Goal: Use online tool/utility: Utilize a website feature to perform a specific function

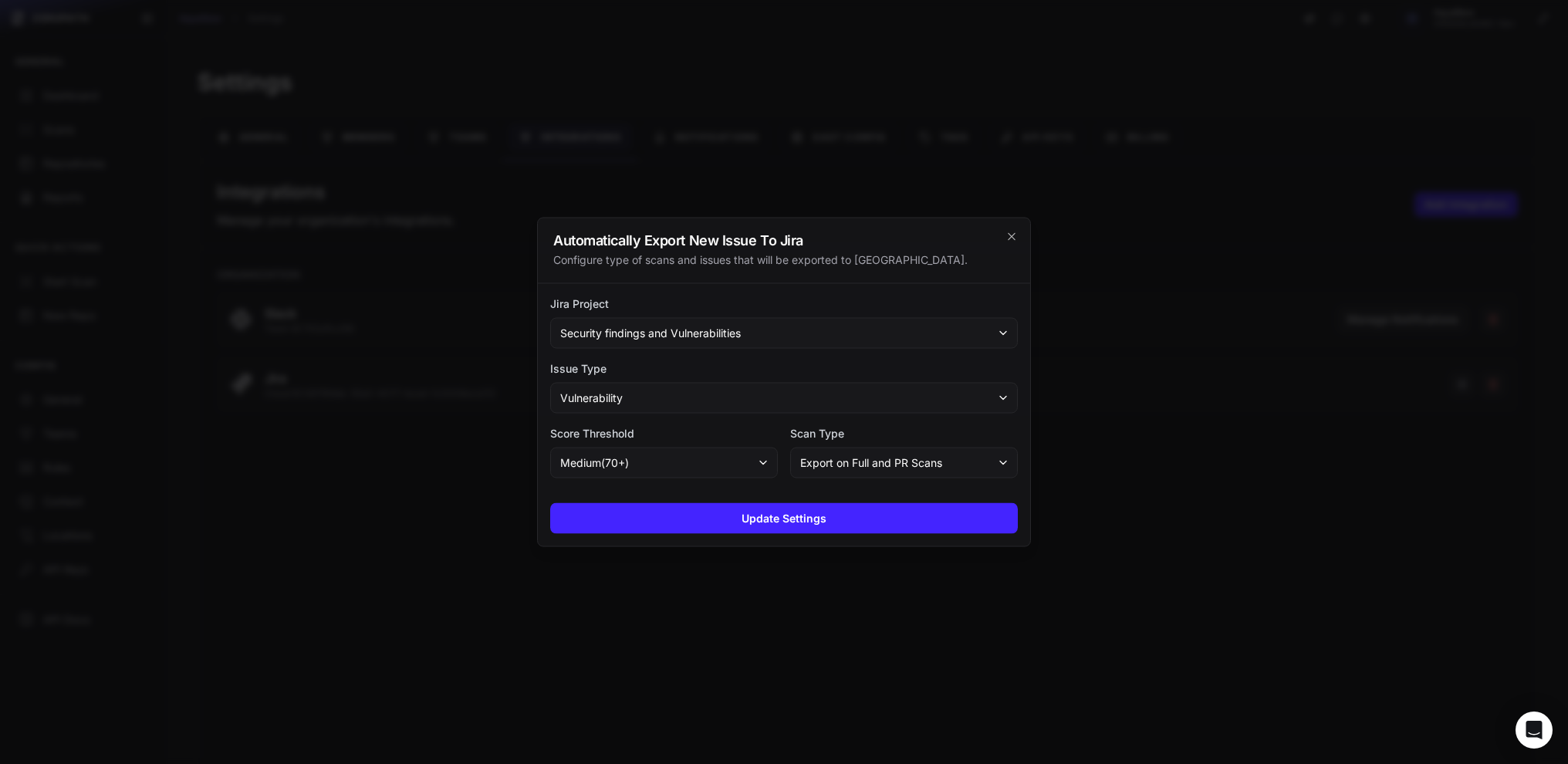
scroll to position [12, 0]
click at [1015, 239] on icon "cross 2," at bounding box center [1011, 236] width 12 height 12
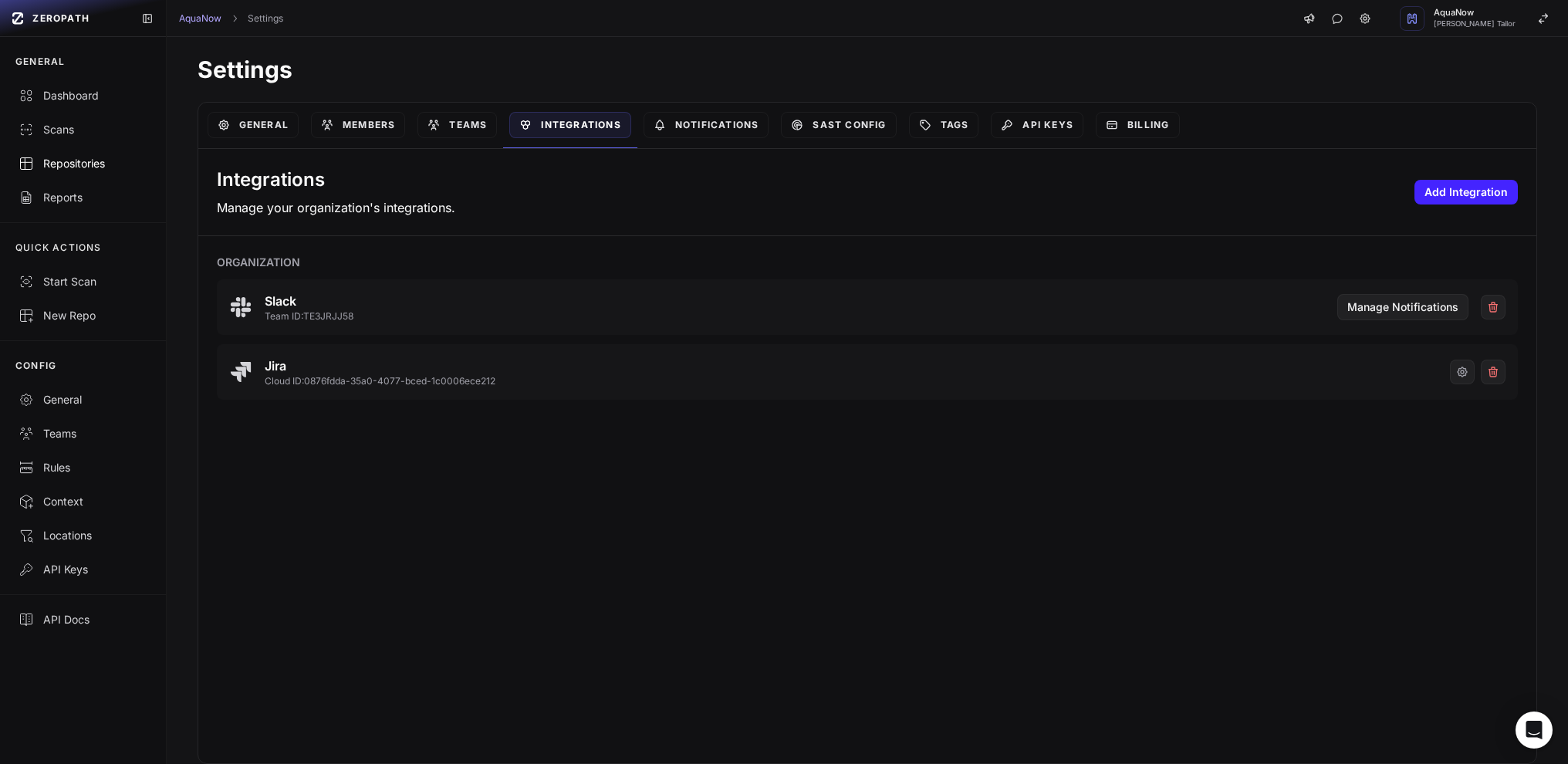
click at [72, 154] on link "Repositories" at bounding box center [82, 163] width 166 height 34
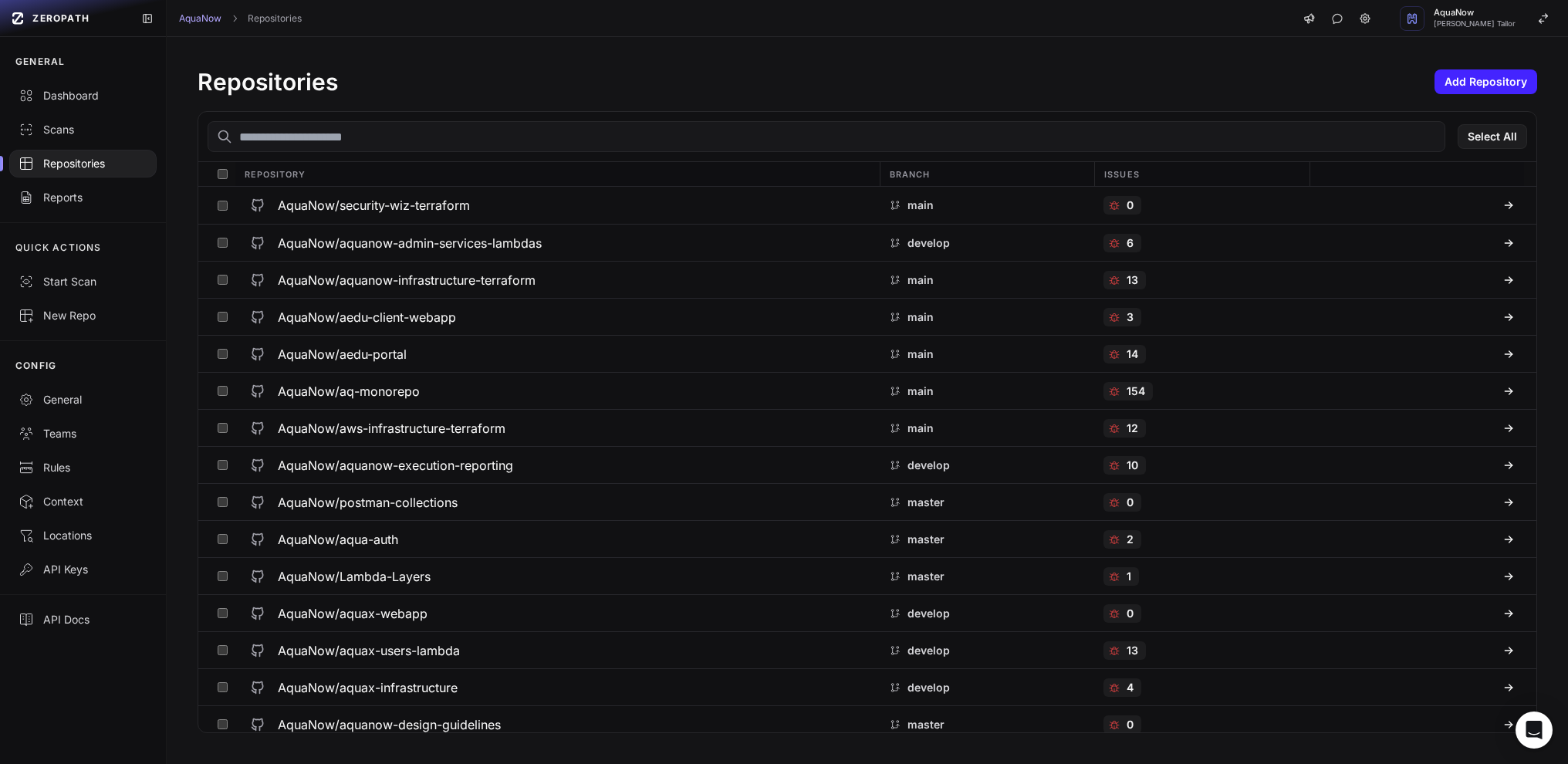
click at [353, 149] on input "text" at bounding box center [827, 136] width 1238 height 31
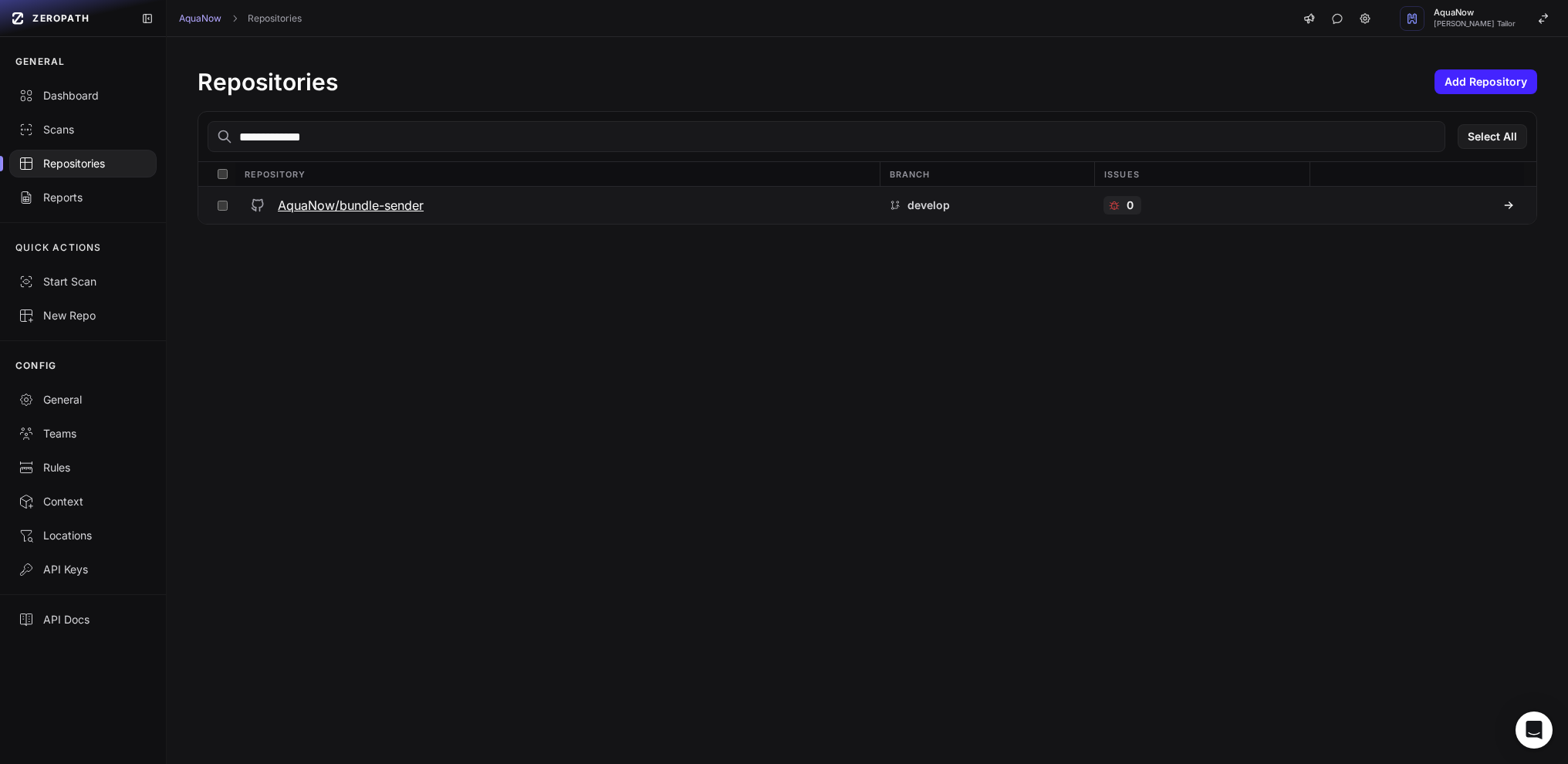
type input "**********"
click at [344, 202] on h3 "AquaNow/bundle-sender" at bounding box center [350, 205] width 146 height 18
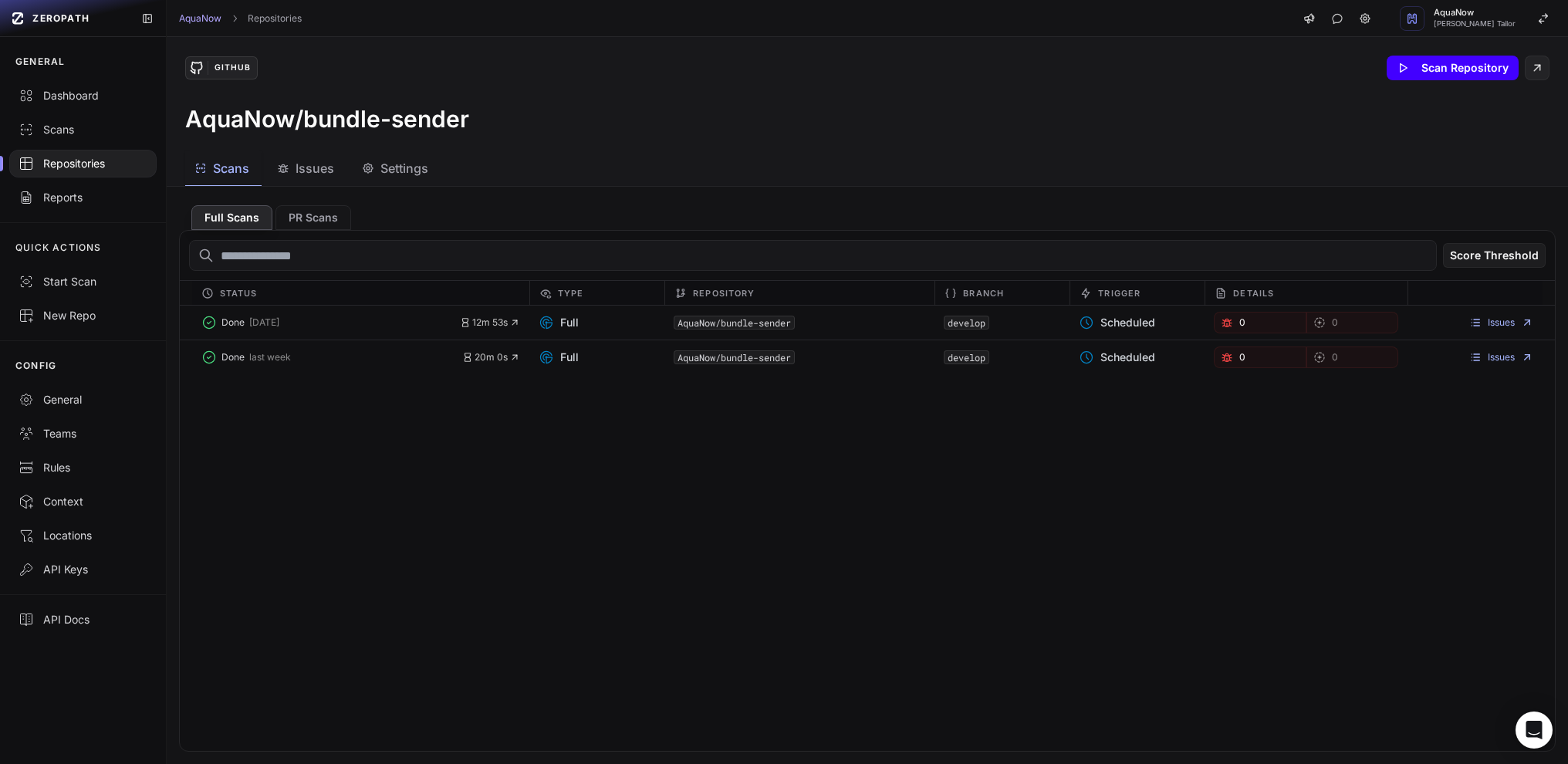
click at [1411, 60] on button "Scan Repository" at bounding box center [1453, 68] width 132 height 25
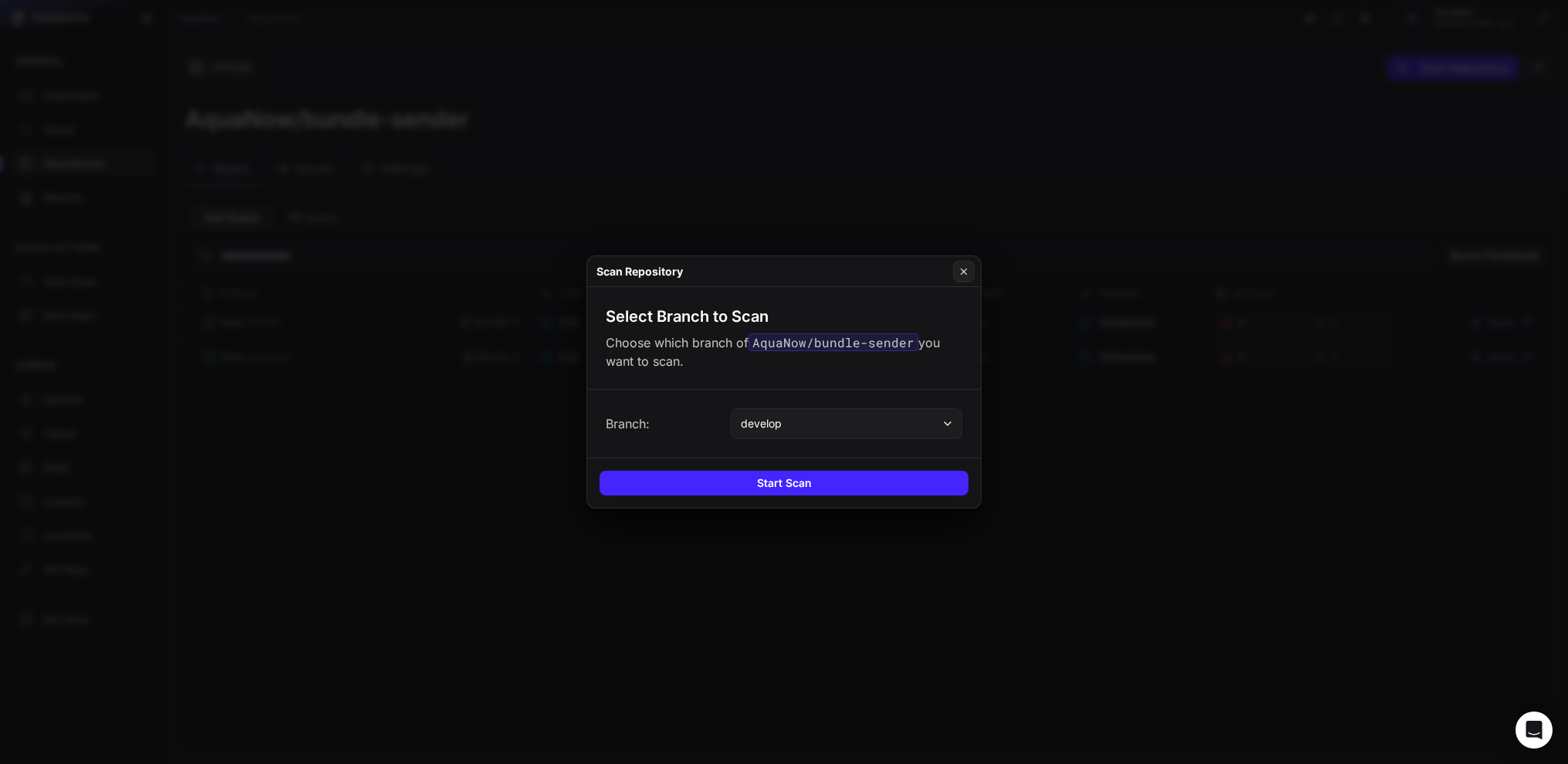
click at [808, 430] on button "develop" at bounding box center [847, 424] width 232 height 31
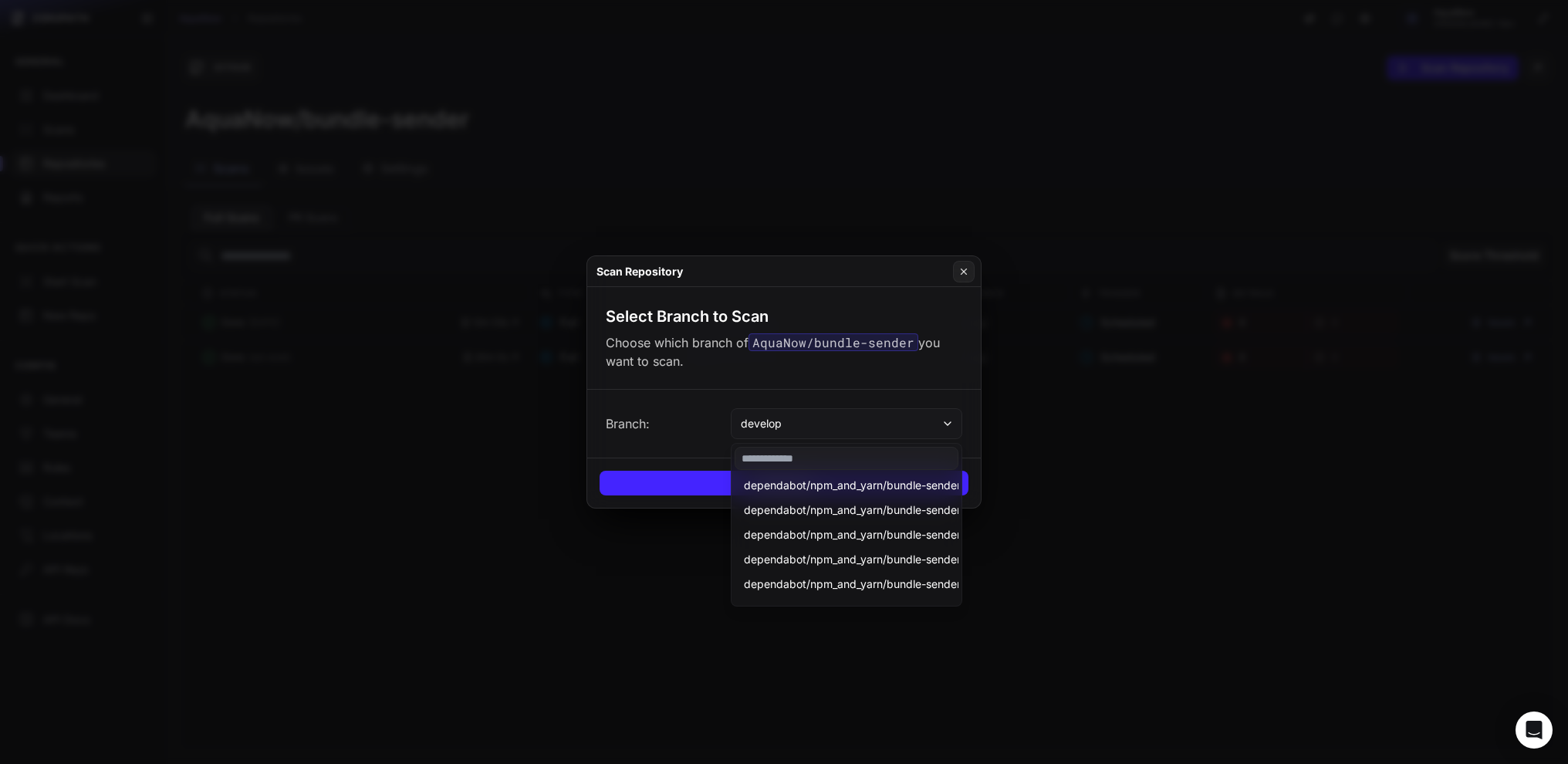
click at [798, 457] on input at bounding box center [847, 458] width 224 height 23
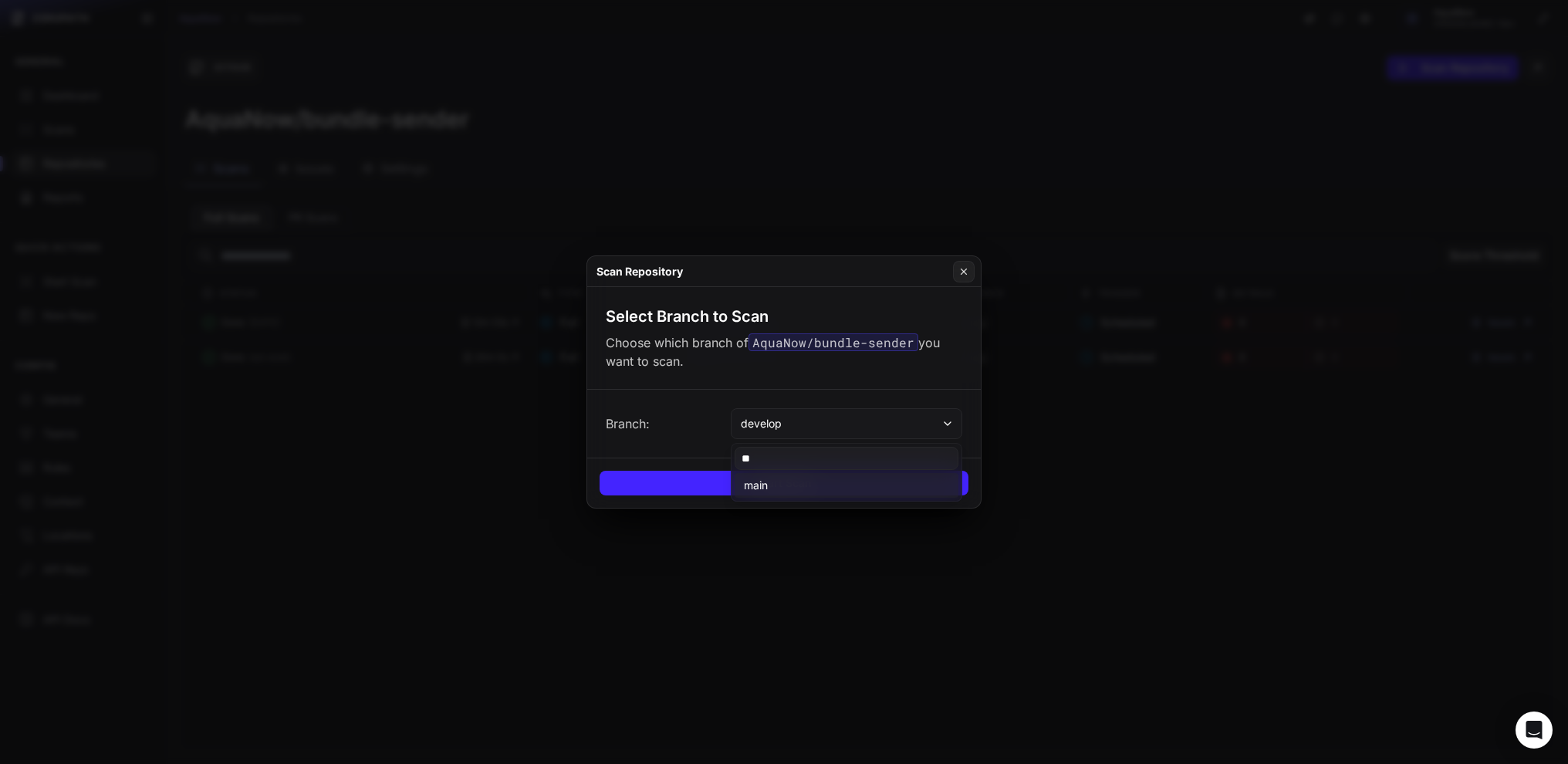
type input "**"
click at [799, 480] on button "main" at bounding box center [847, 485] width 224 height 25
click at [781, 479] on button "Start Scan" at bounding box center [784, 483] width 369 height 25
